Goal: Information Seeking & Learning: Understand process/instructions

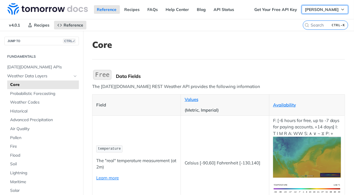
click at [320, 11] on span "[PERSON_NAME]" at bounding box center [322, 9] width 34 height 5
click at [158, 54] on header "Core" at bounding box center [218, 50] width 253 height 20
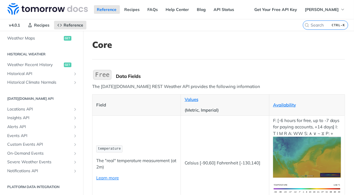
scroll to position [244, 0]
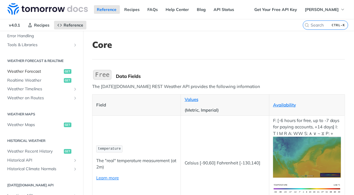
click at [32, 71] on span "Weather Forecast" at bounding box center [34, 72] width 55 height 6
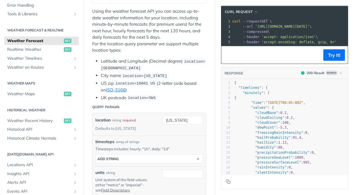
scroll to position [173, 0]
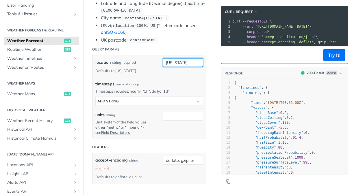
click at [186, 62] on input "new york" at bounding box center [183, 62] width 40 height 9
drag, startPoint x: 193, startPoint y: 61, endPoint x: 159, endPoint y: 61, distance: 33.5
click at [163, 61] on input "new york" at bounding box center [183, 62] width 40 height 9
type input "Hyderabad"
click at [188, 40] on li "UK postcode location=SW1" at bounding box center [153, 40] width 105 height 7
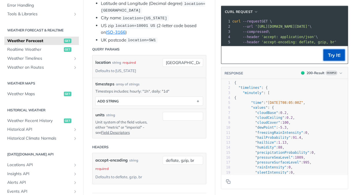
click at [328, 61] on button "Try It!" at bounding box center [334, 55] width 22 height 12
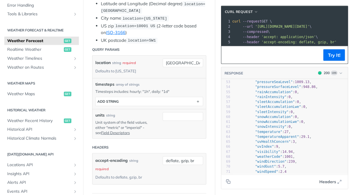
scroll to position [0, 0]
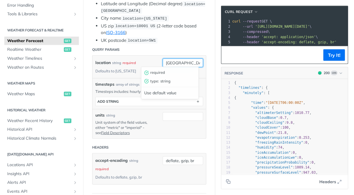
drag, startPoint x: 191, startPoint y: 61, endPoint x: 154, endPoint y: 56, distance: 37.6
click at [154, 56] on div "location string required Defaults to new york Hyderabad required type : string …" at bounding box center [148, 67] width 113 height 23
type input "Vanasthalipuram"
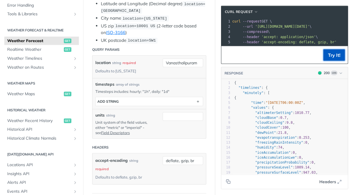
click at [326, 58] on button "Try It!" at bounding box center [334, 55] width 22 height 12
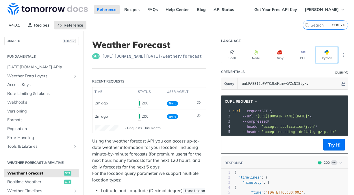
click at [323, 56] on button "Python" at bounding box center [327, 55] width 22 height 16
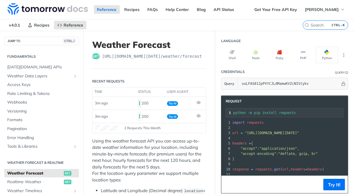
scroll to position [12, 0]
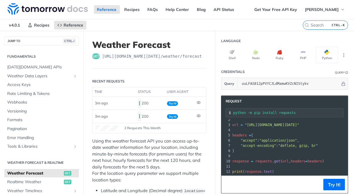
click at [272, 164] on pre "​" at bounding box center [343, 166] width 225 height 5
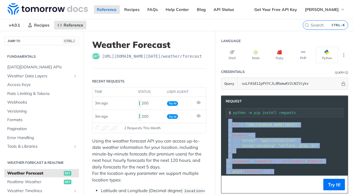
copy div "import requests 2 ​ 3 url = "https://api.tomorrow.io/v4/weather/forecast?locati…"
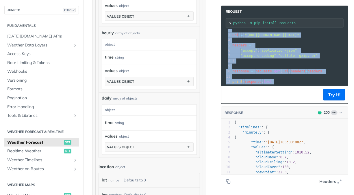
scroll to position [606, 0]
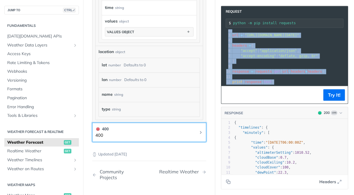
click at [194, 133] on button "400 400" at bounding box center [149, 132] width 108 height 13
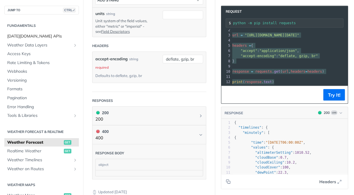
scroll to position [144, 0]
